Goal: Task Accomplishment & Management: Use online tool/utility

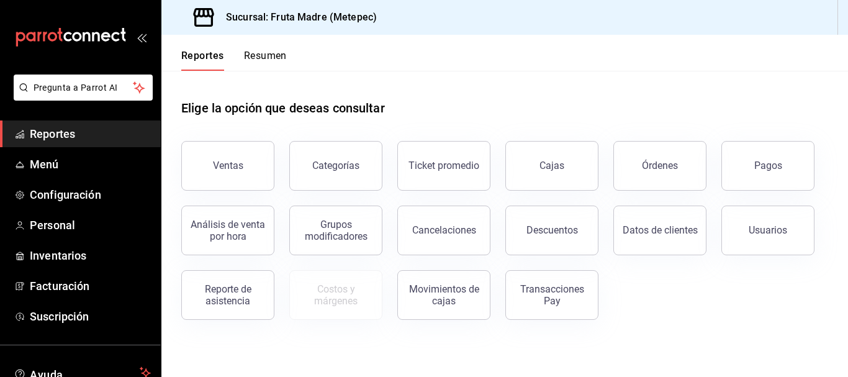
click at [222, 183] on button "Ventas" at bounding box center [227, 166] width 93 height 50
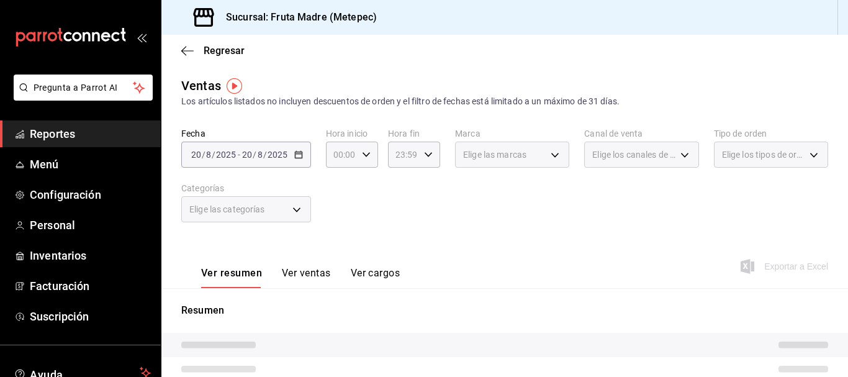
click at [270, 162] on div "2025-08-20 20 / 8 / 2025 - 2025-08-20 20 / 8 / 2025" at bounding box center [246, 155] width 130 height 26
click at [554, 249] on div "Ver resumen Ver ventas Ver cargos Exportar a Excel" at bounding box center [504, 262] width 687 height 51
